Goal: Information Seeking & Learning: Learn about a topic

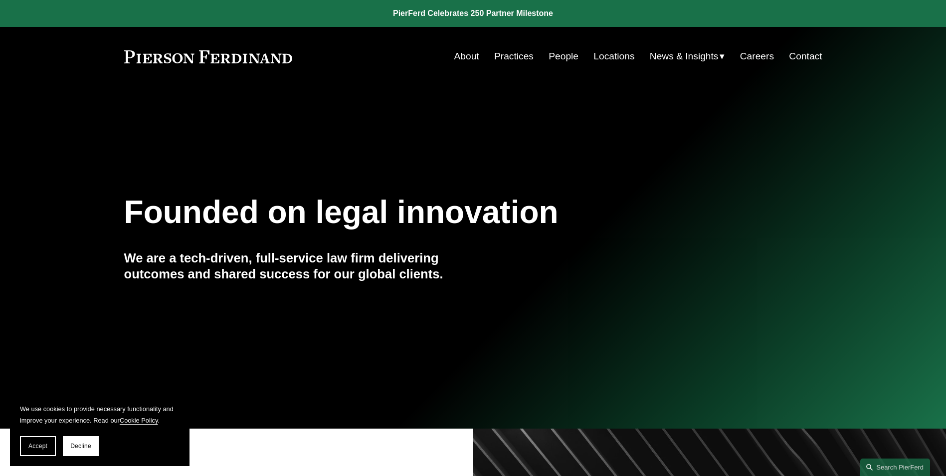
click at [511, 53] on link "Practices" at bounding box center [513, 56] width 39 height 19
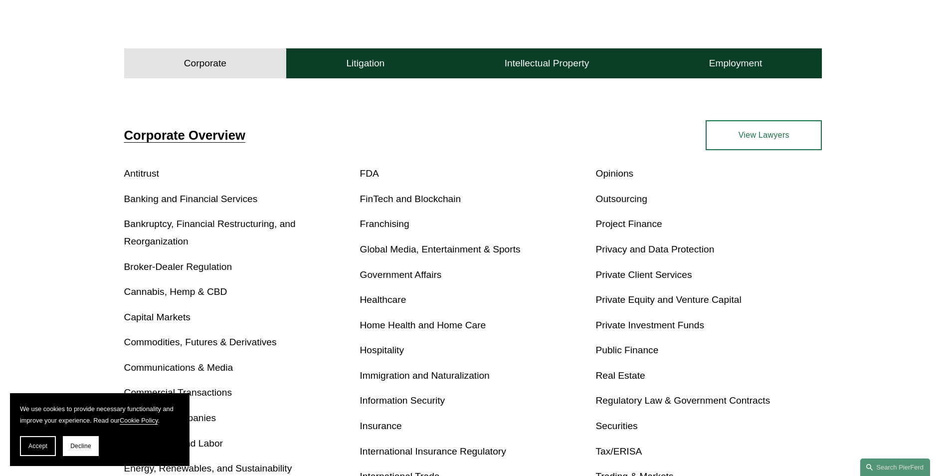
scroll to position [598, 0]
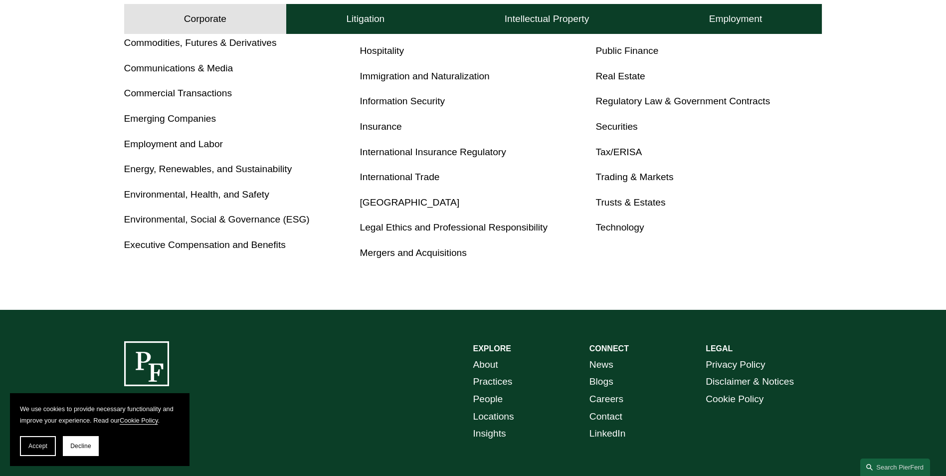
click at [176, 143] on link "Employment and Labor" at bounding box center [173, 144] width 99 height 10
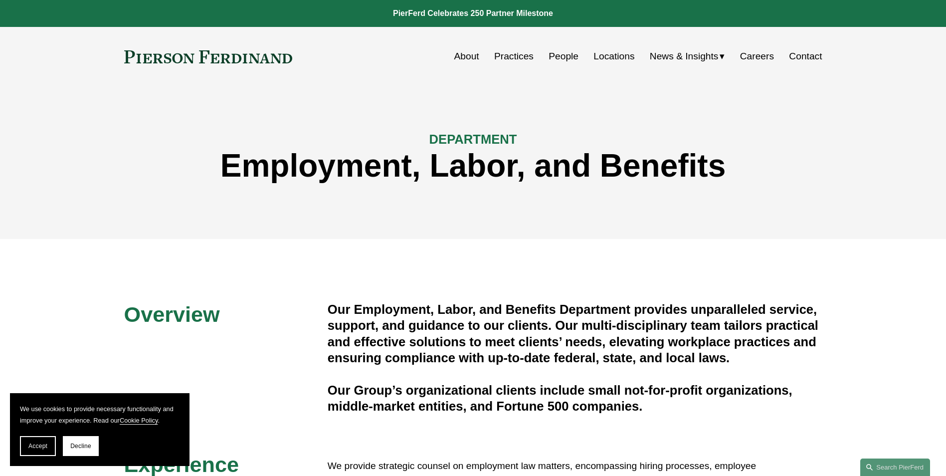
click at [561, 58] on link "People" at bounding box center [564, 56] width 30 height 19
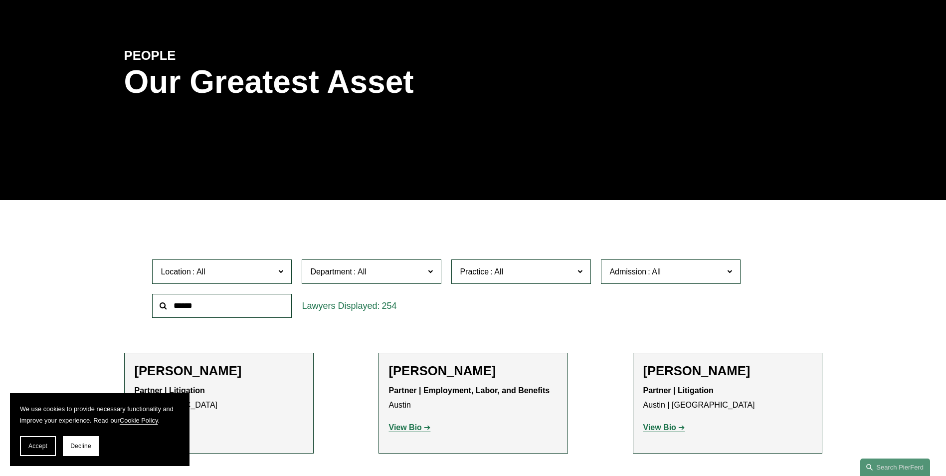
scroll to position [100, 0]
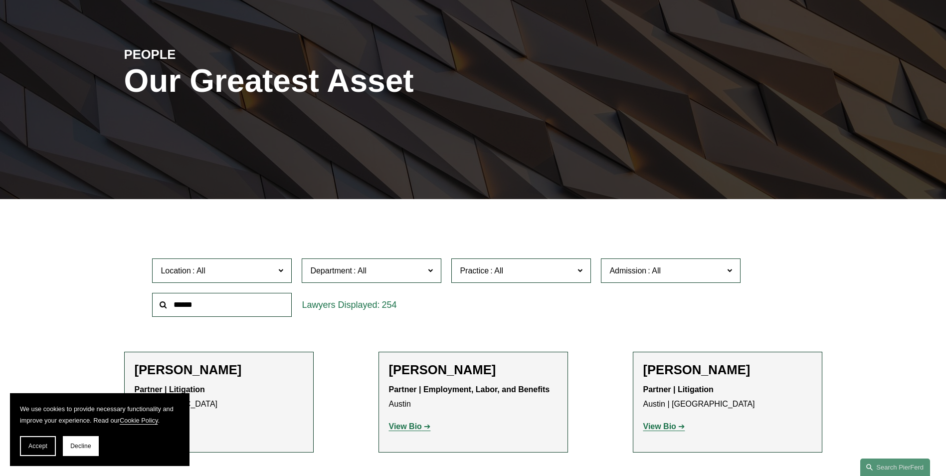
click at [434, 271] on label "Department" at bounding box center [372, 270] width 140 height 24
click at [0, 0] on link "Employment, Labor, and Benefits" at bounding box center [0, 0] width 0 height 0
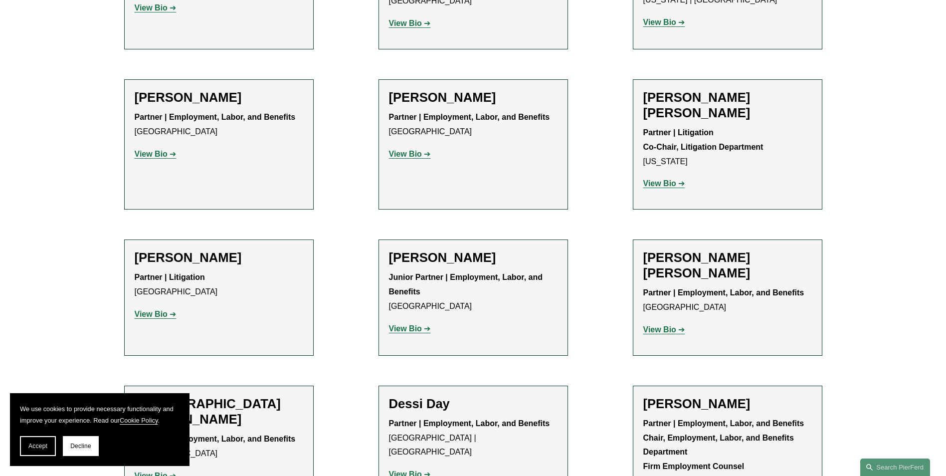
scroll to position [548, 0]
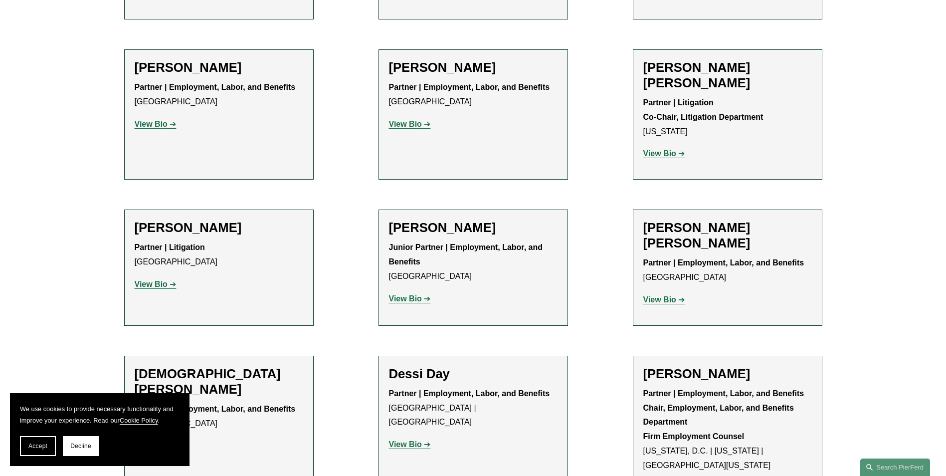
click at [669, 295] on strong "View Bio" at bounding box center [659, 299] width 33 height 8
click at [31, 444] on span "Accept" at bounding box center [37, 445] width 19 height 7
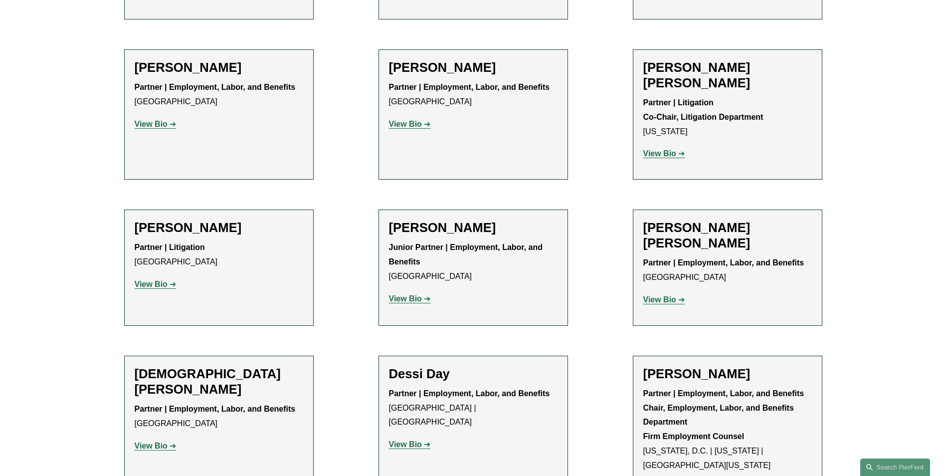
click at [662, 295] on strong "View Bio" at bounding box center [659, 299] width 33 height 8
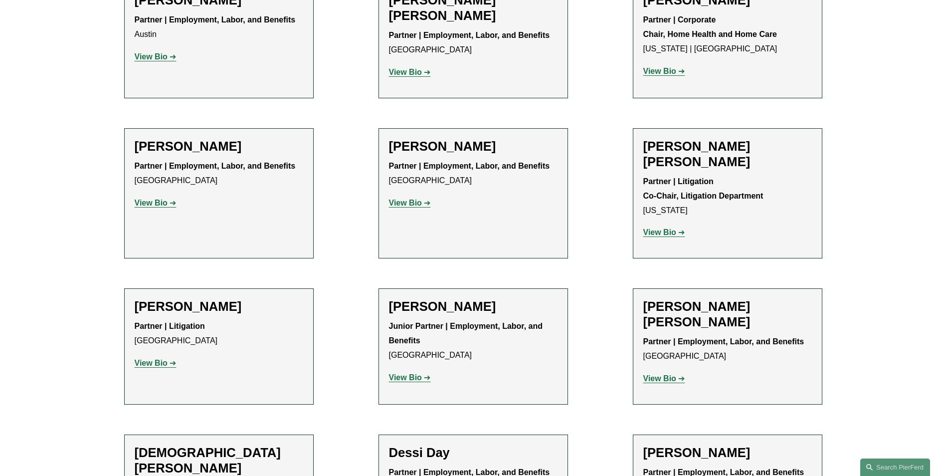
scroll to position [598, 0]
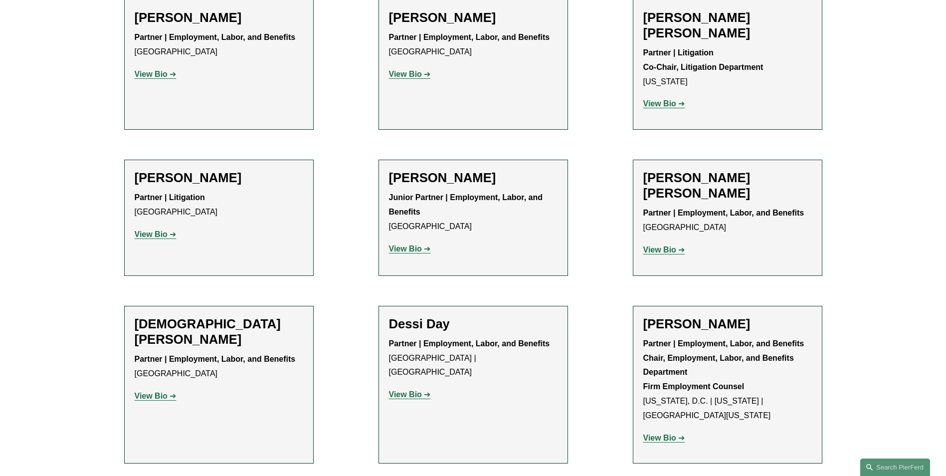
click at [656, 245] on strong "View Bio" at bounding box center [659, 249] width 33 height 8
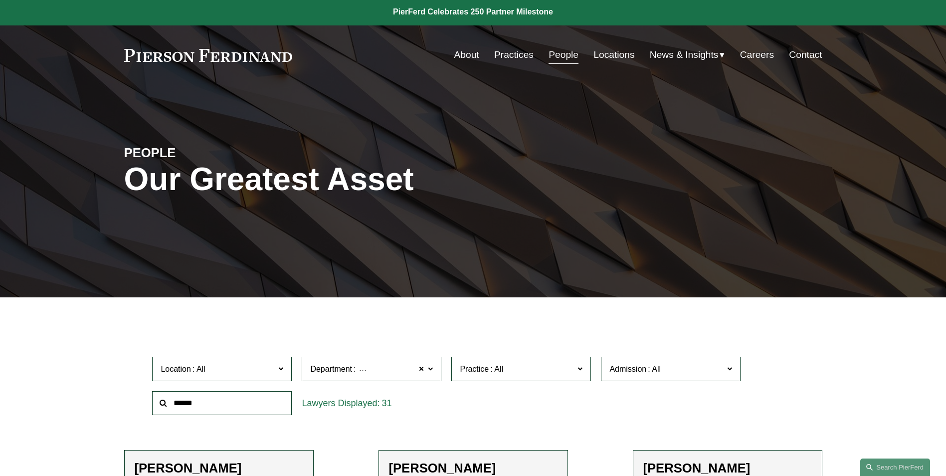
scroll to position [0, 0]
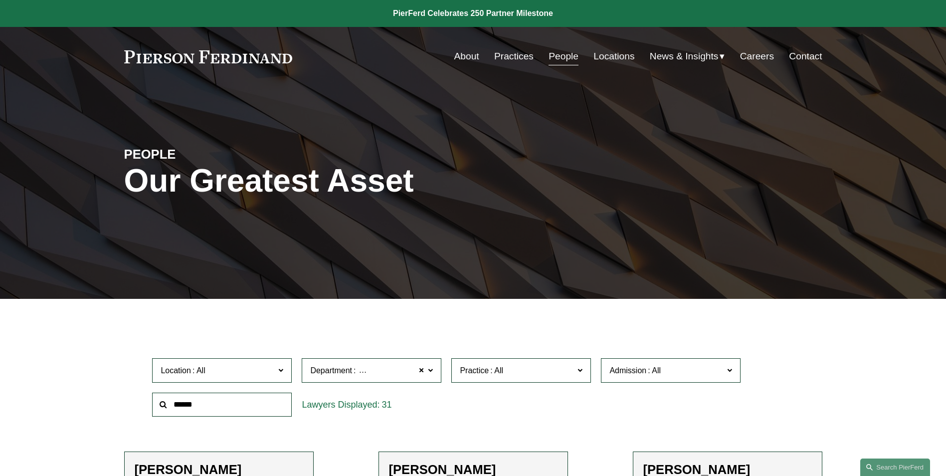
click at [207, 402] on input "text" at bounding box center [222, 404] width 140 height 24
type input "*****"
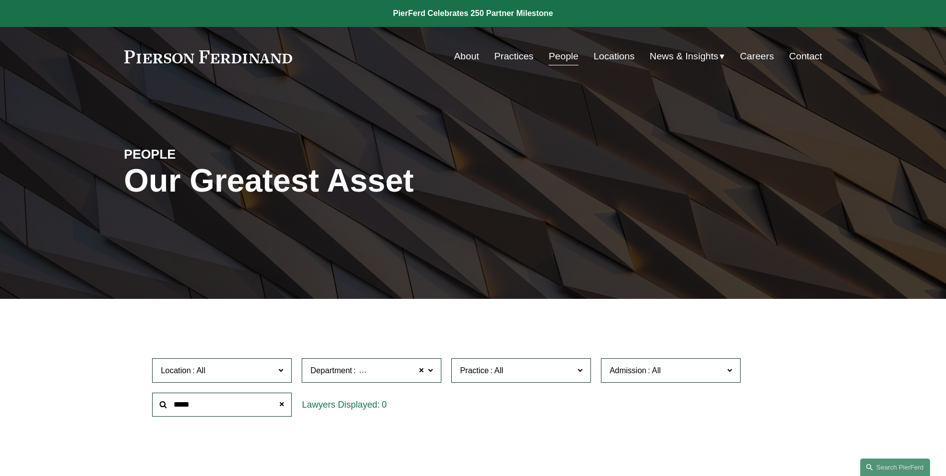
click at [569, 59] on link "People" at bounding box center [564, 56] width 30 height 19
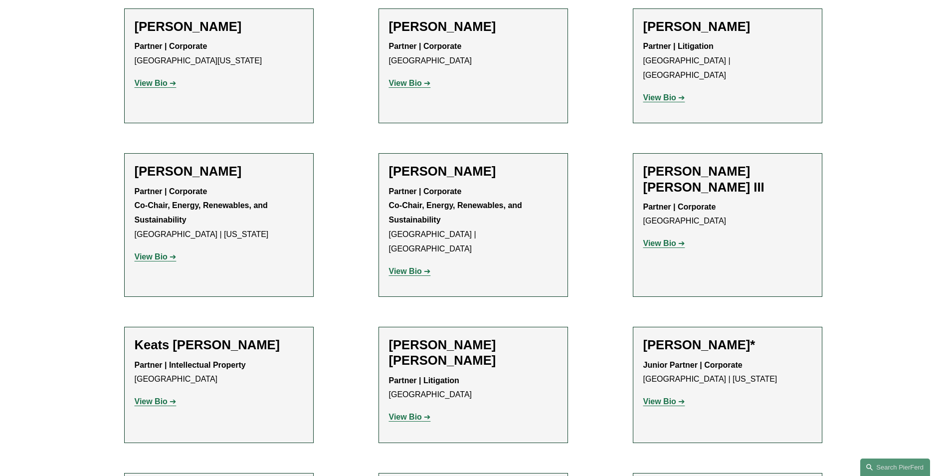
scroll to position [9182, 0]
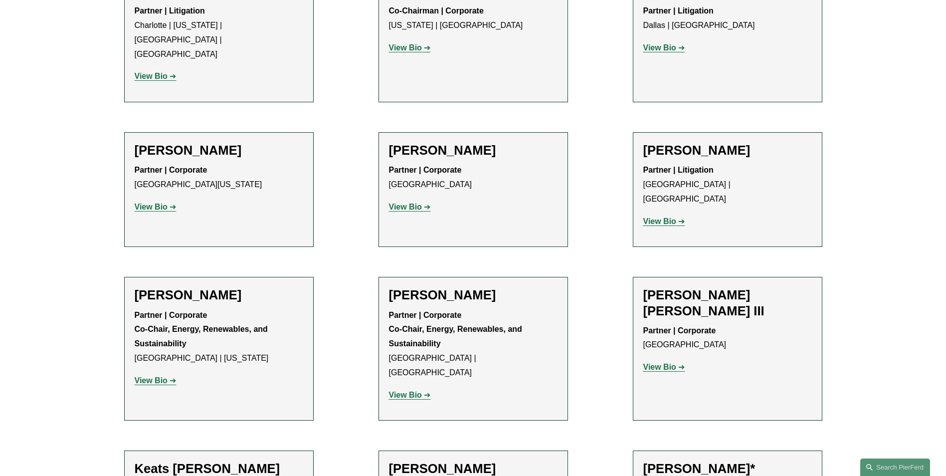
scroll to position [9132, 0]
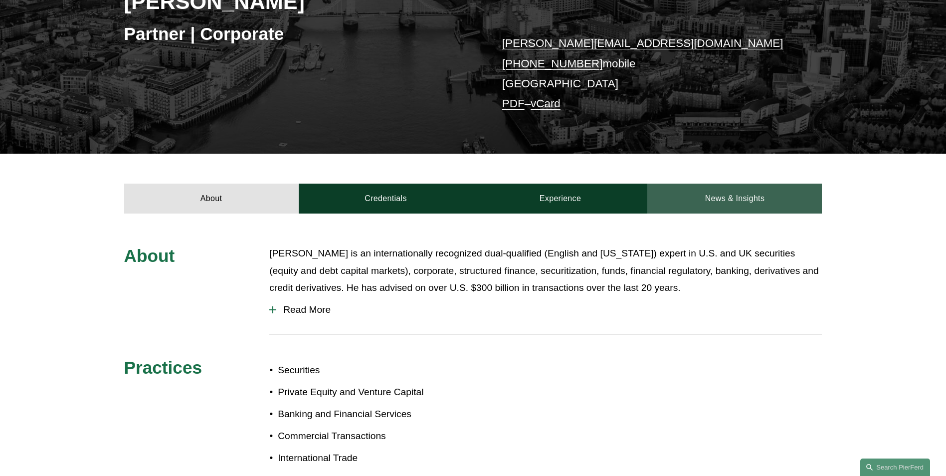
scroll to position [100, 0]
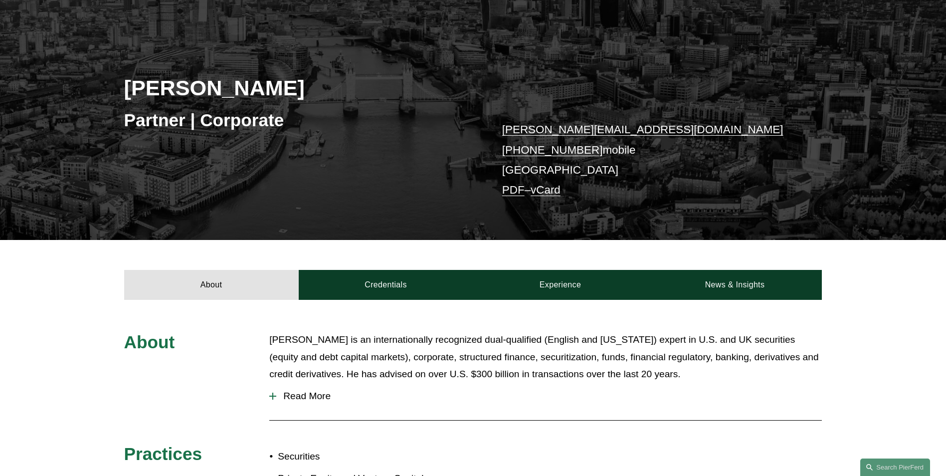
click at [577, 129] on link "paulmichael.rebus@pierferd.com" at bounding box center [642, 129] width 281 height 12
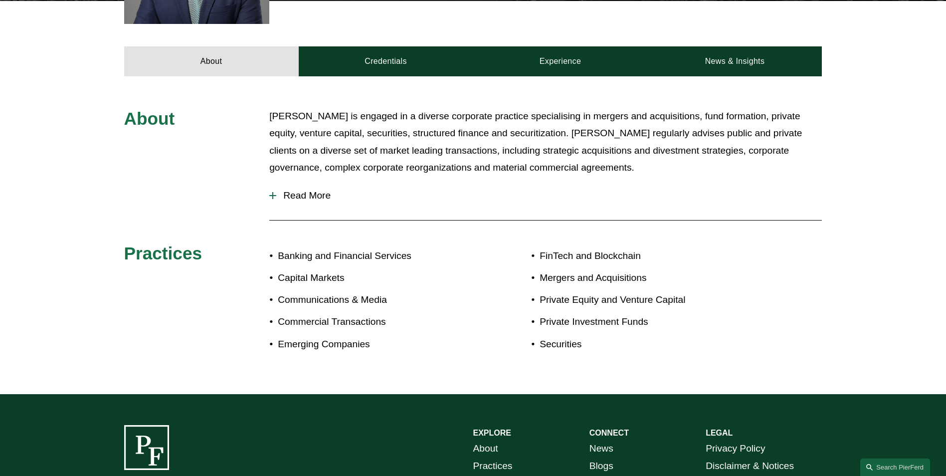
scroll to position [399, 0]
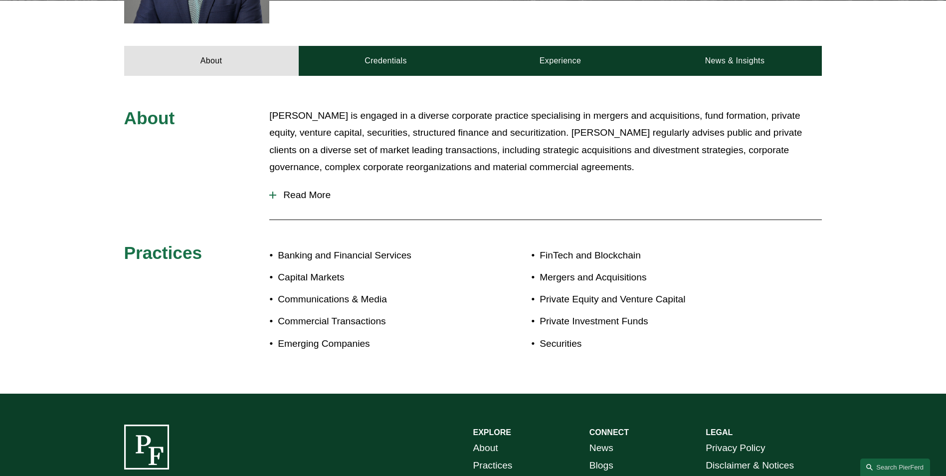
click at [275, 196] on div at bounding box center [272, 194] width 7 height 7
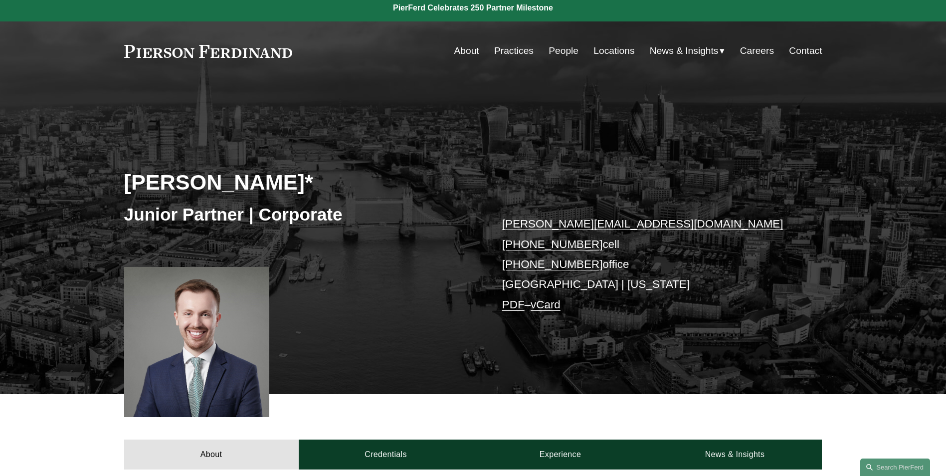
scroll to position [0, 0]
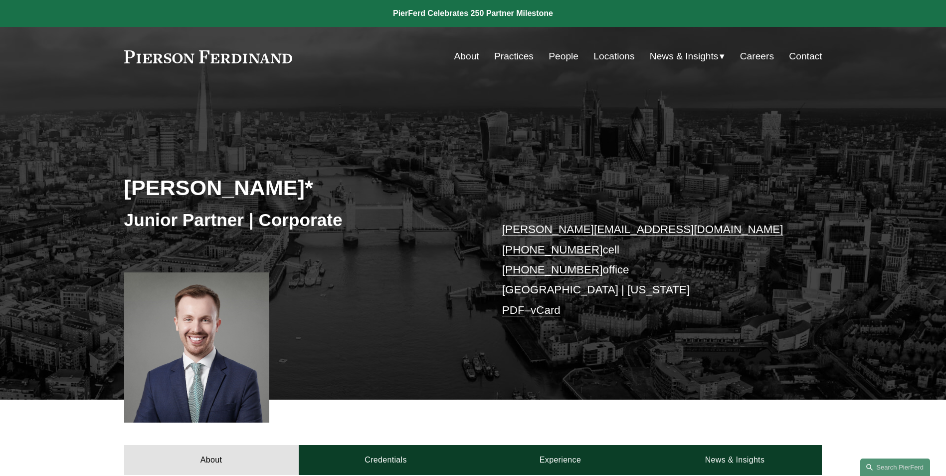
click at [559, 61] on link "People" at bounding box center [564, 56] width 30 height 19
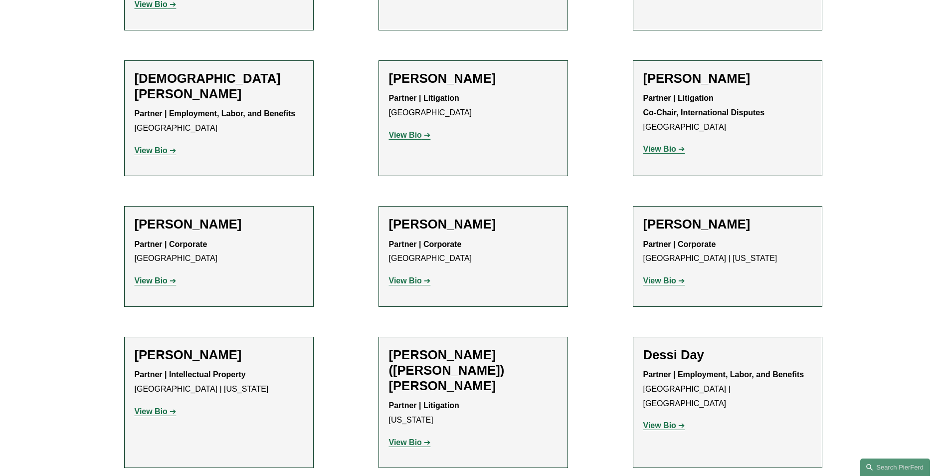
scroll to position [2693, 0]
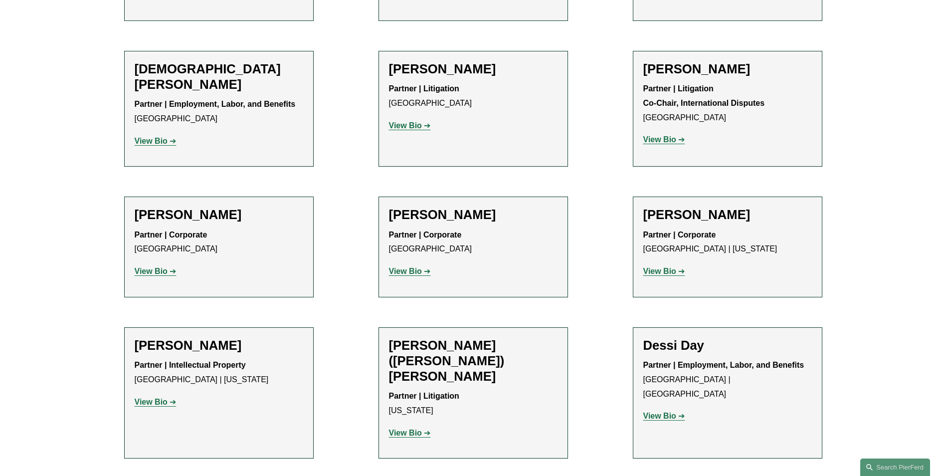
click at [658, 411] on strong "View Bio" at bounding box center [659, 415] width 33 height 8
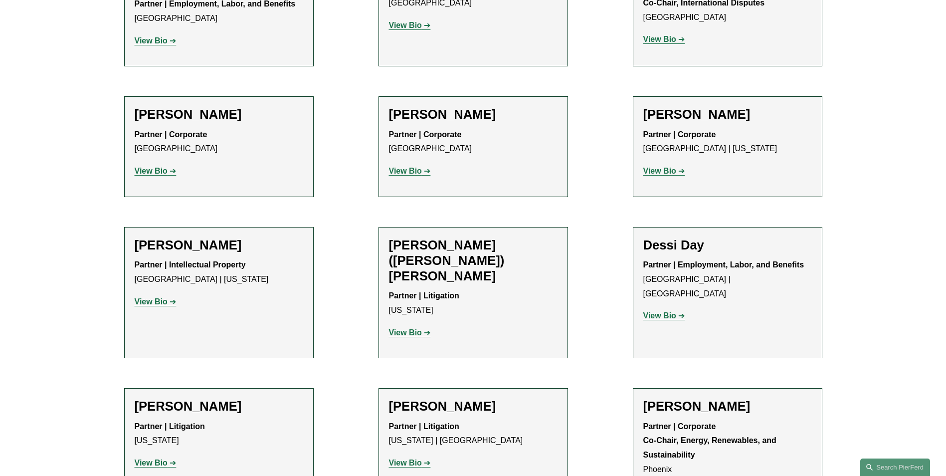
scroll to position [2992, 0]
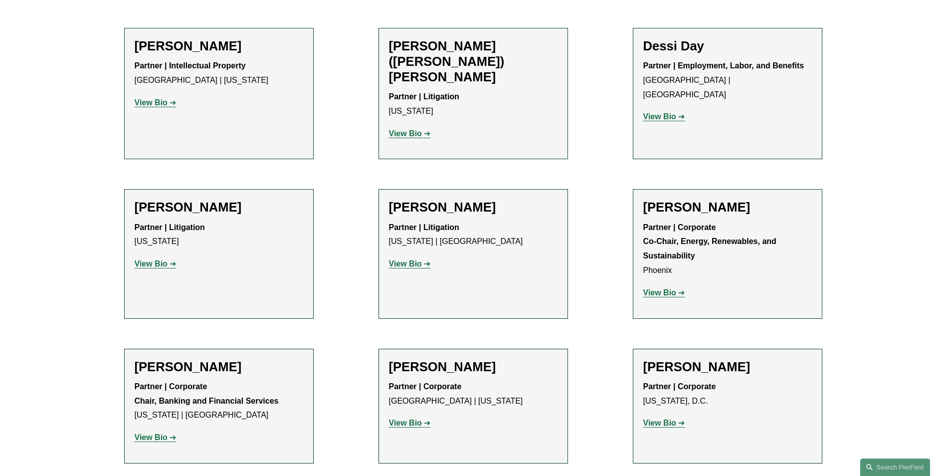
click at [156, 433] on strong "View Bio" at bounding box center [151, 437] width 33 height 8
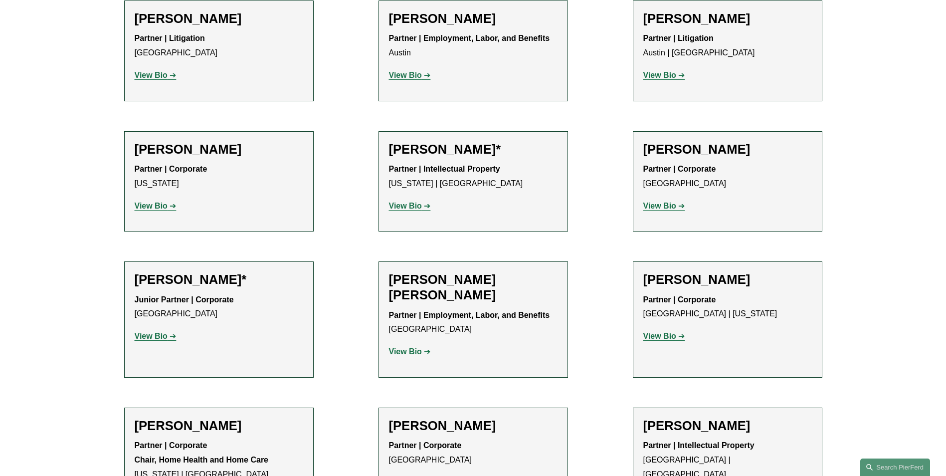
scroll to position [449, 0]
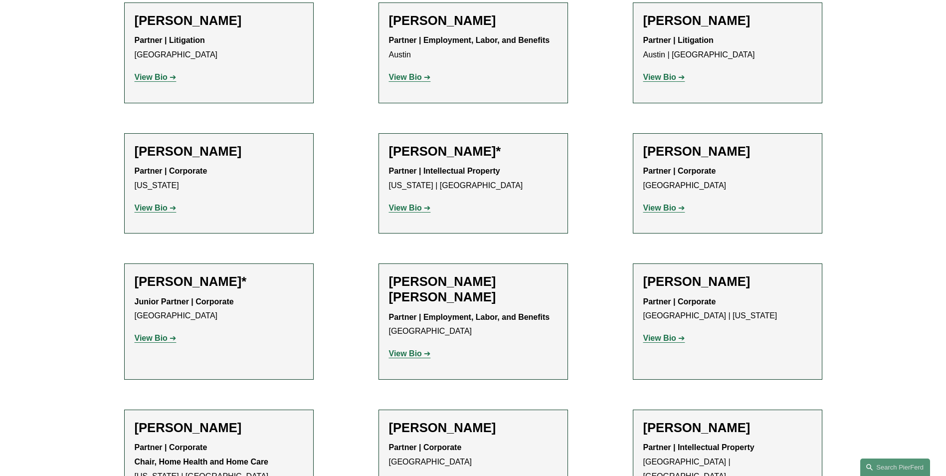
click at [406, 80] on strong "View Bio" at bounding box center [405, 77] width 33 height 8
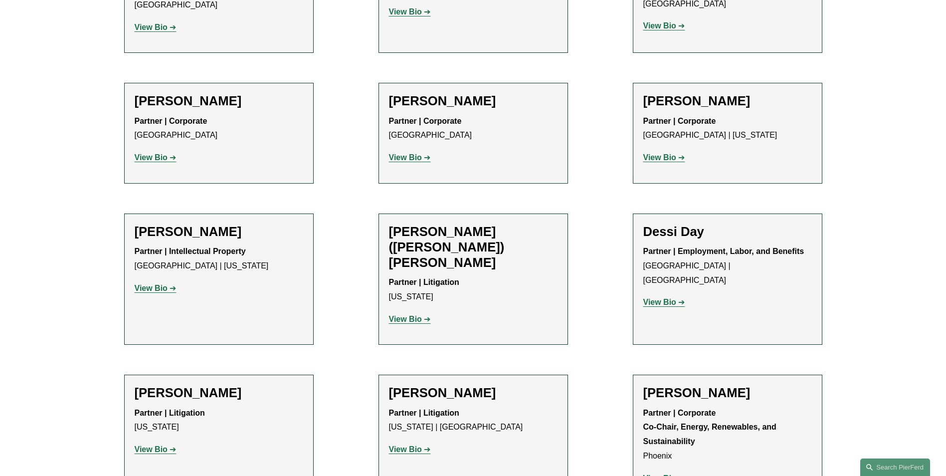
scroll to position [2795, 0]
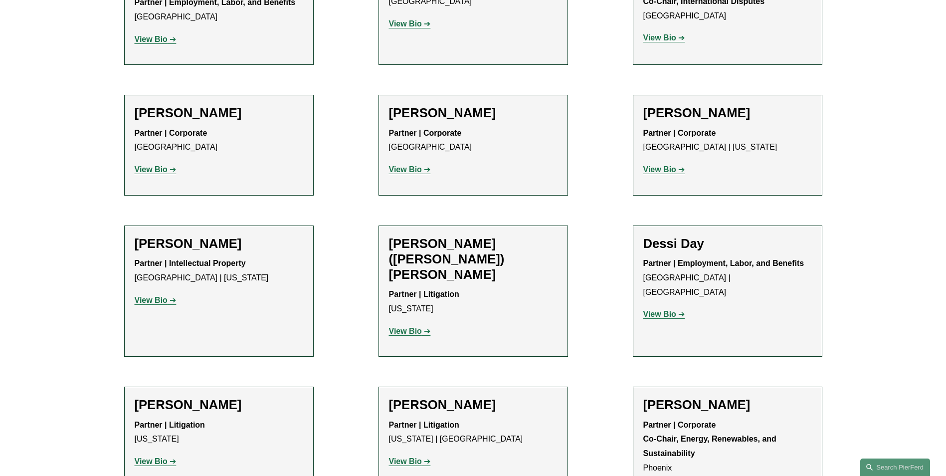
click at [670, 310] on strong "View Bio" at bounding box center [659, 314] width 33 height 8
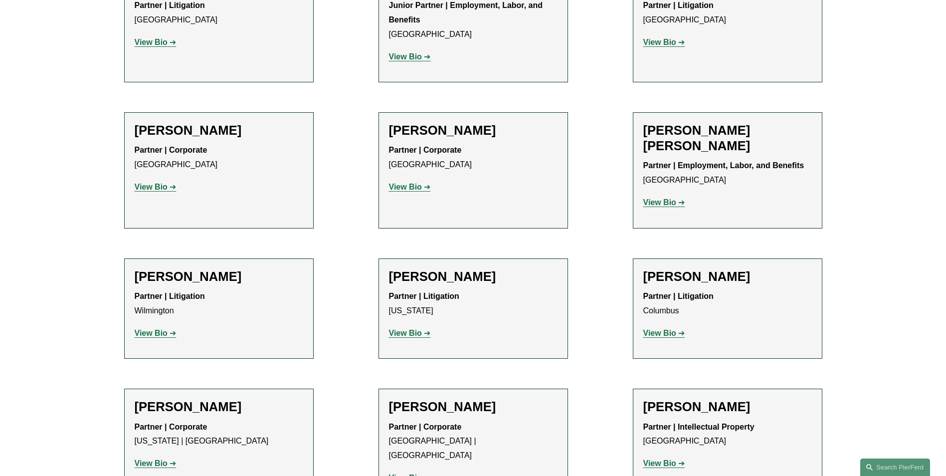
scroll to position [2047, 0]
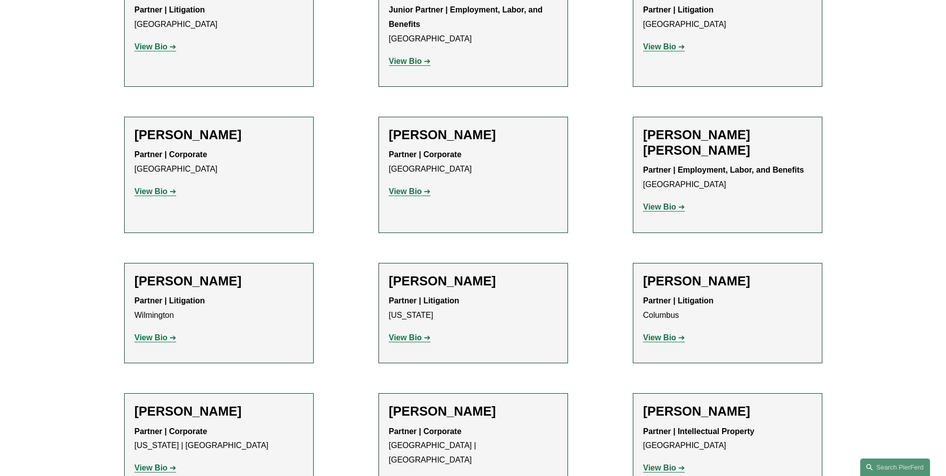
click at [666, 202] on strong "View Bio" at bounding box center [659, 206] width 33 height 8
click at [662, 202] on strong "View Bio" at bounding box center [659, 206] width 33 height 8
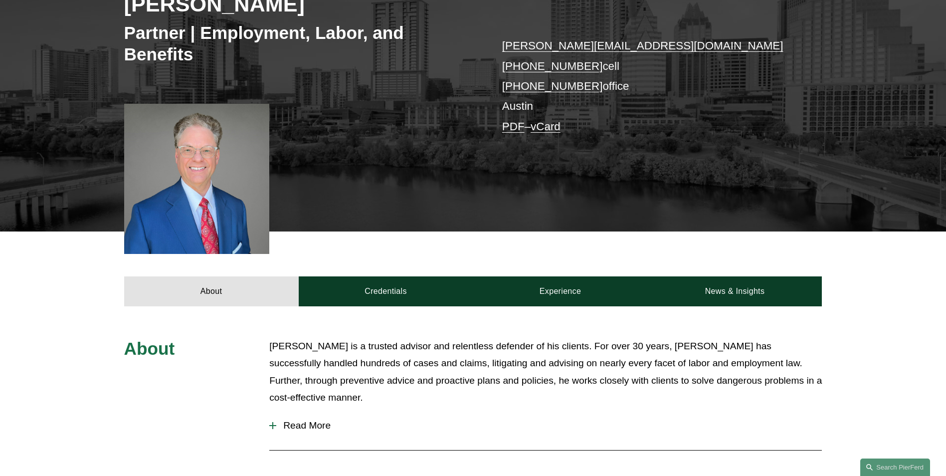
scroll to position [125, 0]
